Goal: Task Accomplishment & Management: Complete application form

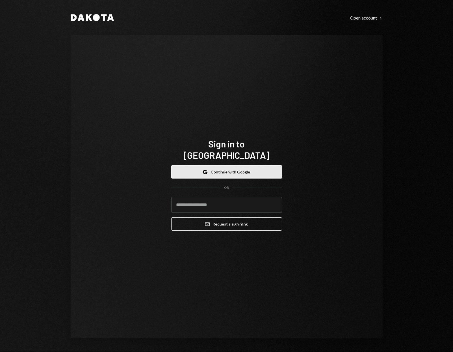
click at [205, 165] on button "Google Continue with Google" at bounding box center [226, 171] width 111 height 13
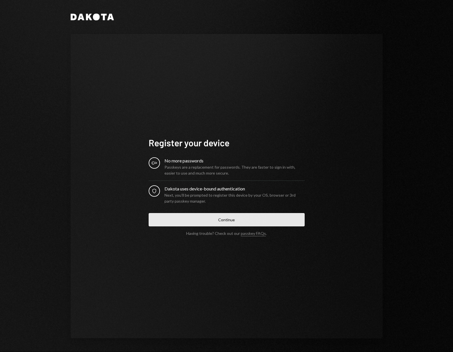
click at [231, 220] on button "Continue" at bounding box center [227, 219] width 156 height 13
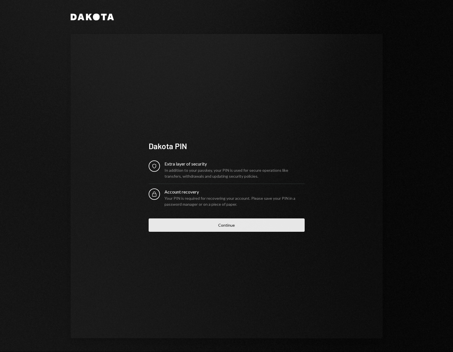
click at [191, 229] on button "Continue" at bounding box center [227, 224] width 156 height 13
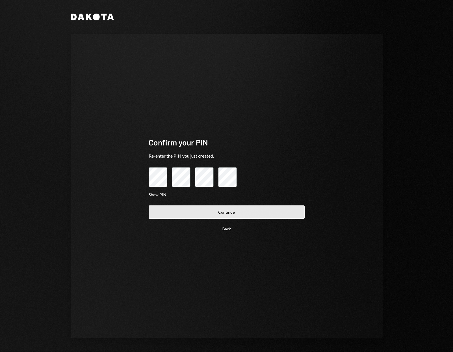
click at [178, 209] on button "Continue" at bounding box center [227, 211] width 156 height 13
